Goal: Information Seeking & Learning: Check status

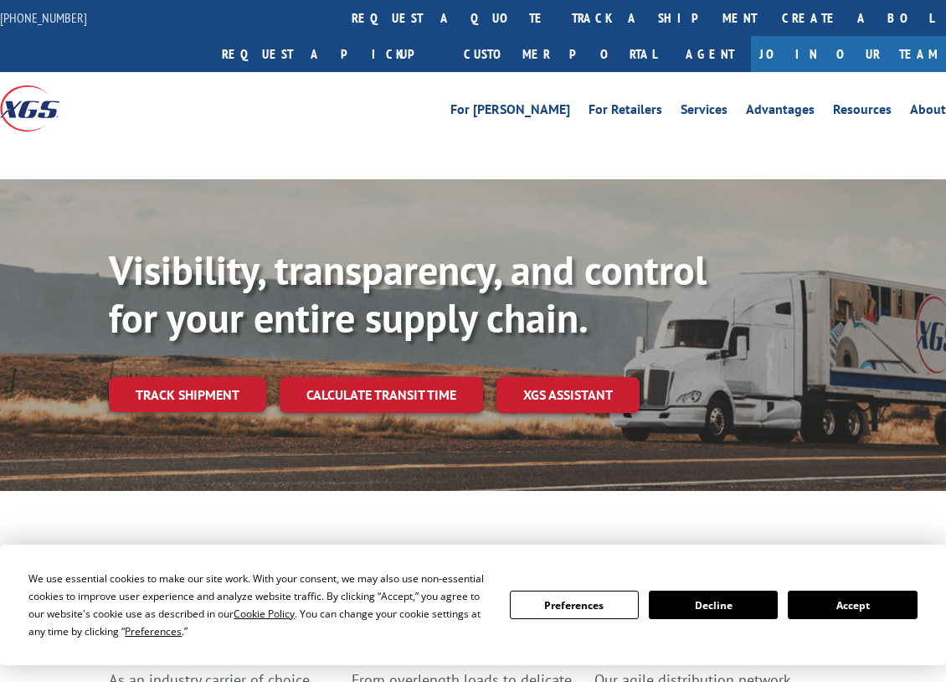
click at [832, 610] on button "Accept" at bounding box center [852, 604] width 129 height 28
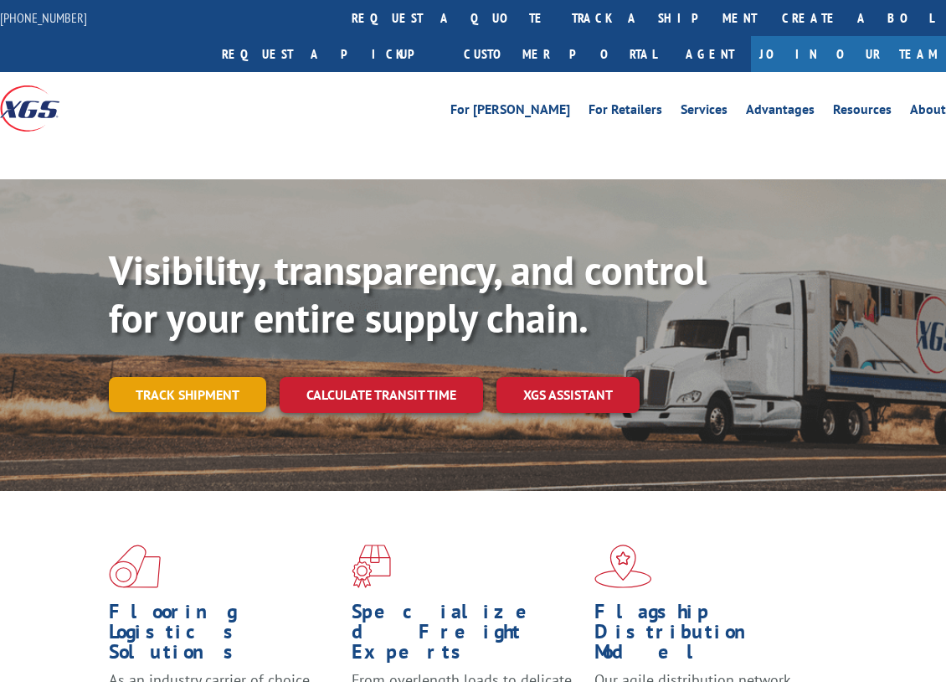
click at [225, 377] on link "Track shipment" at bounding box center [187, 394] width 157 height 35
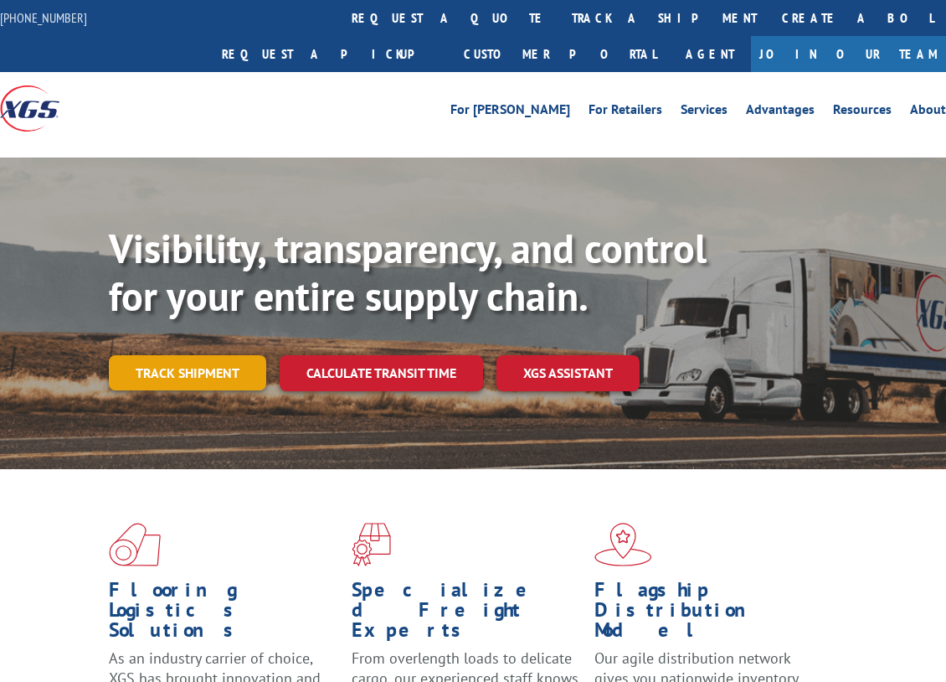
click at [228, 355] on link "Track shipment" at bounding box center [187, 372] width 157 height 35
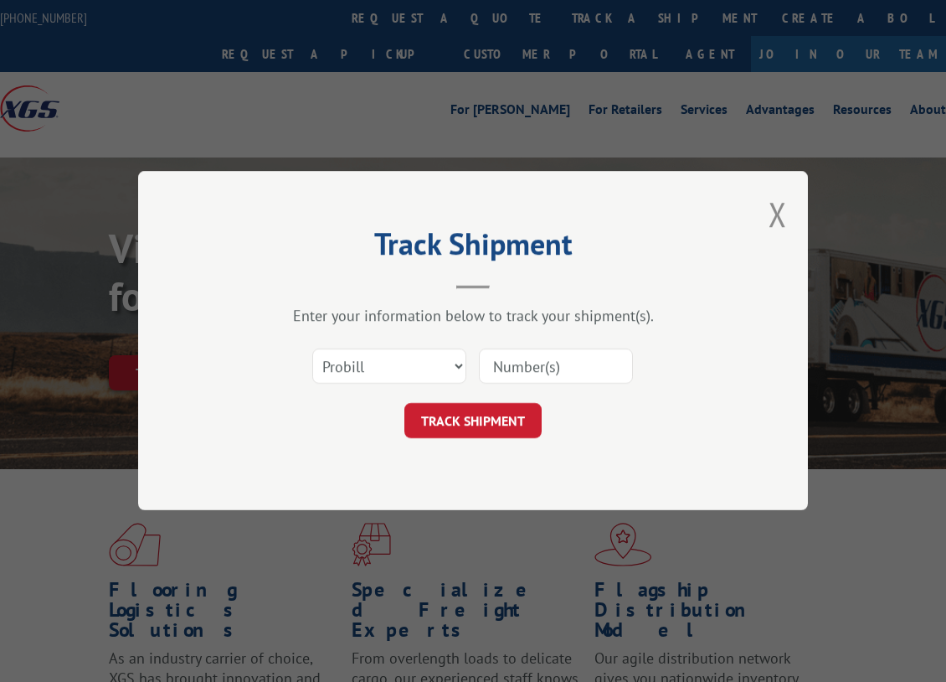
click at [529, 351] on input at bounding box center [556, 366] width 154 height 35
paste input "2853197"
type input "2853197"
click at [486, 405] on button "TRACK SHIPMENT" at bounding box center [472, 421] width 137 height 35
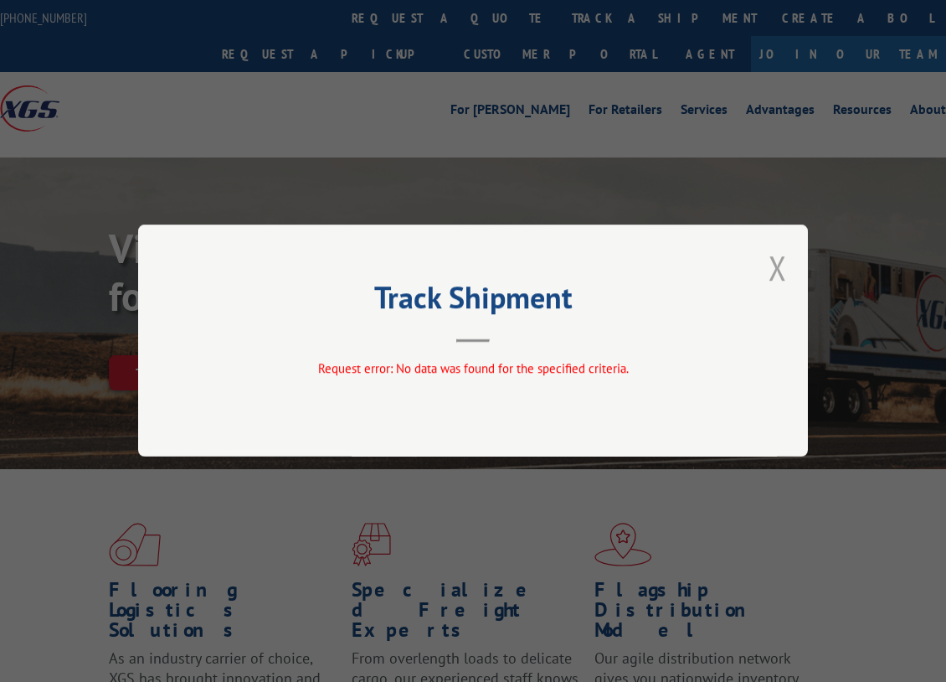
click at [770, 270] on button "Close modal" at bounding box center [778, 267] width 18 height 44
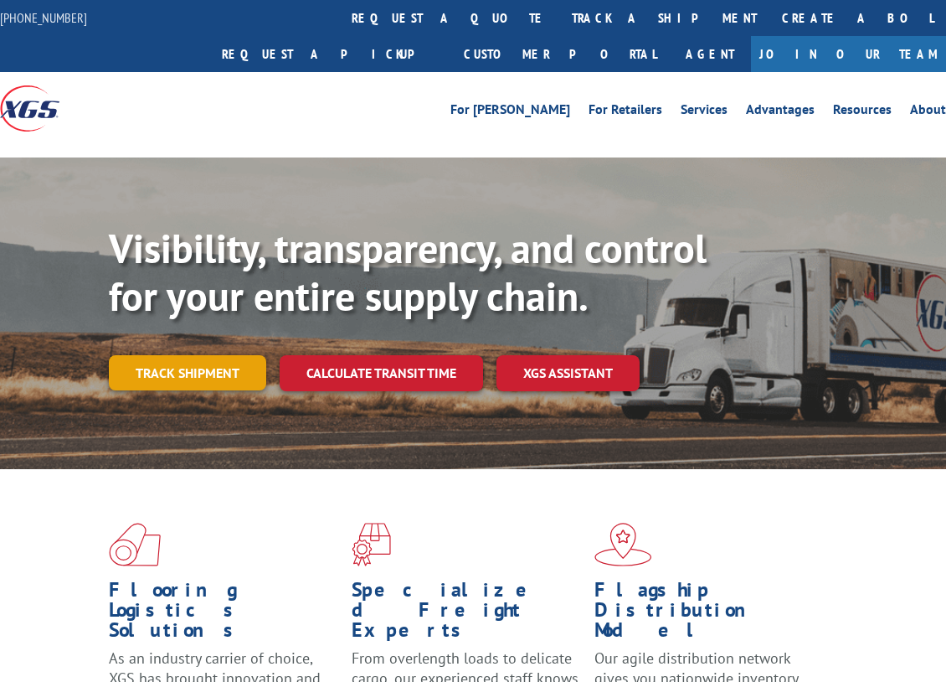
click at [183, 355] on link "Track shipment" at bounding box center [187, 372] width 157 height 35
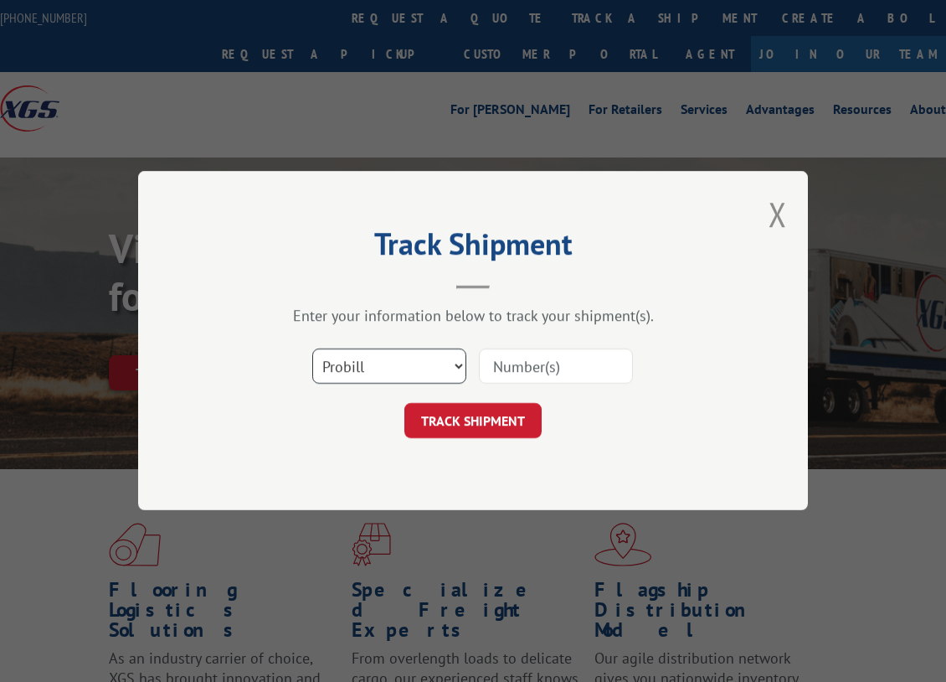
click at [338, 368] on select "Select category... Probill BOL PO" at bounding box center [389, 366] width 154 height 35
select select "bol"
click at [312, 349] on select "Select category... Probill BOL PO" at bounding box center [389, 366] width 154 height 35
click at [548, 372] on input at bounding box center [556, 366] width 154 height 35
paste input "2853197"
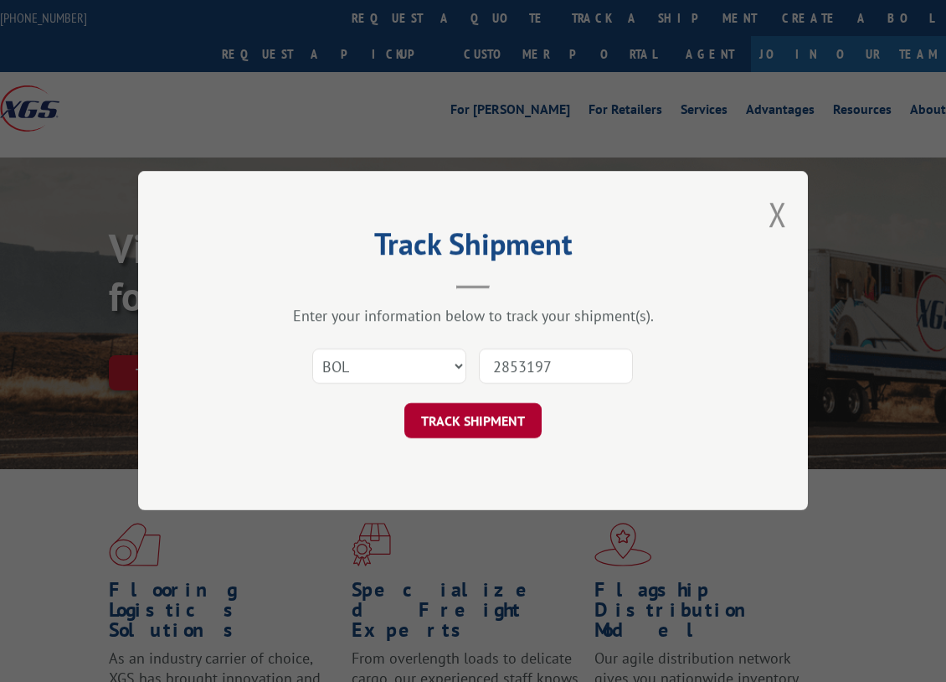
type input "2853197"
click at [506, 409] on button "TRACK SHIPMENT" at bounding box center [472, 421] width 137 height 35
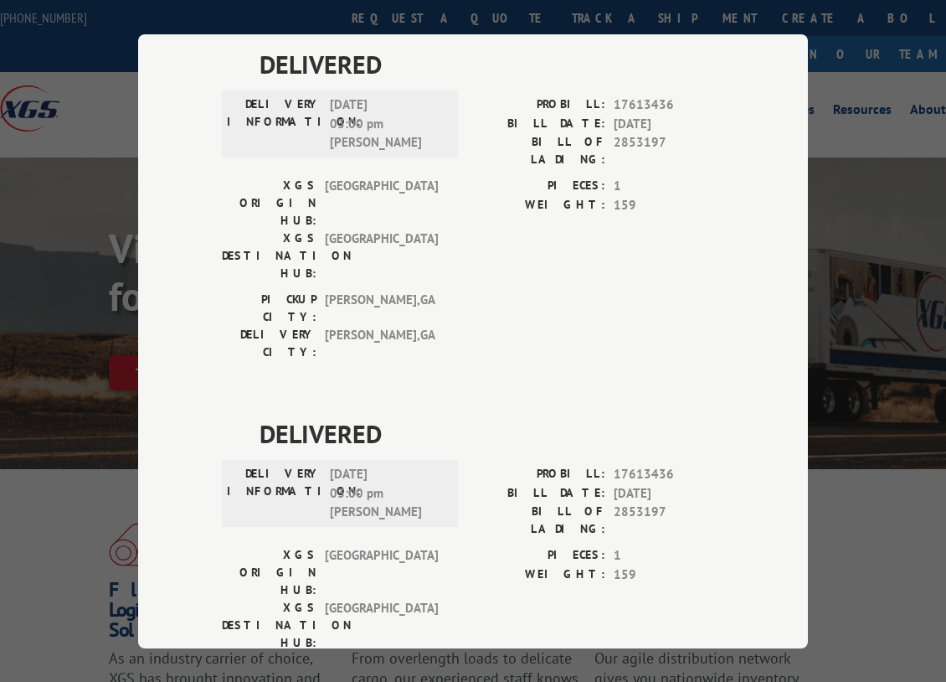
scroll to position [130, 0]
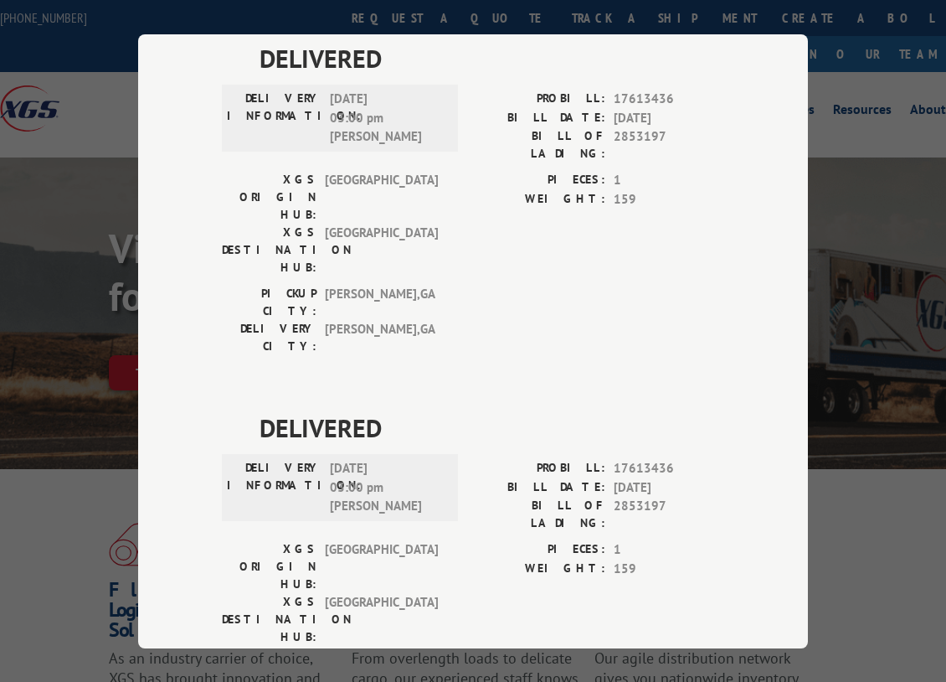
click at [728, 222] on div "Track Shipment DELIVERED DELIVERY INFORMATION: [DATE] 03:00 pm [PERSON_NAME]: 1…" at bounding box center [473, 341] width 670 height 614
